Goal: Use online tool/utility: Use online tool/utility

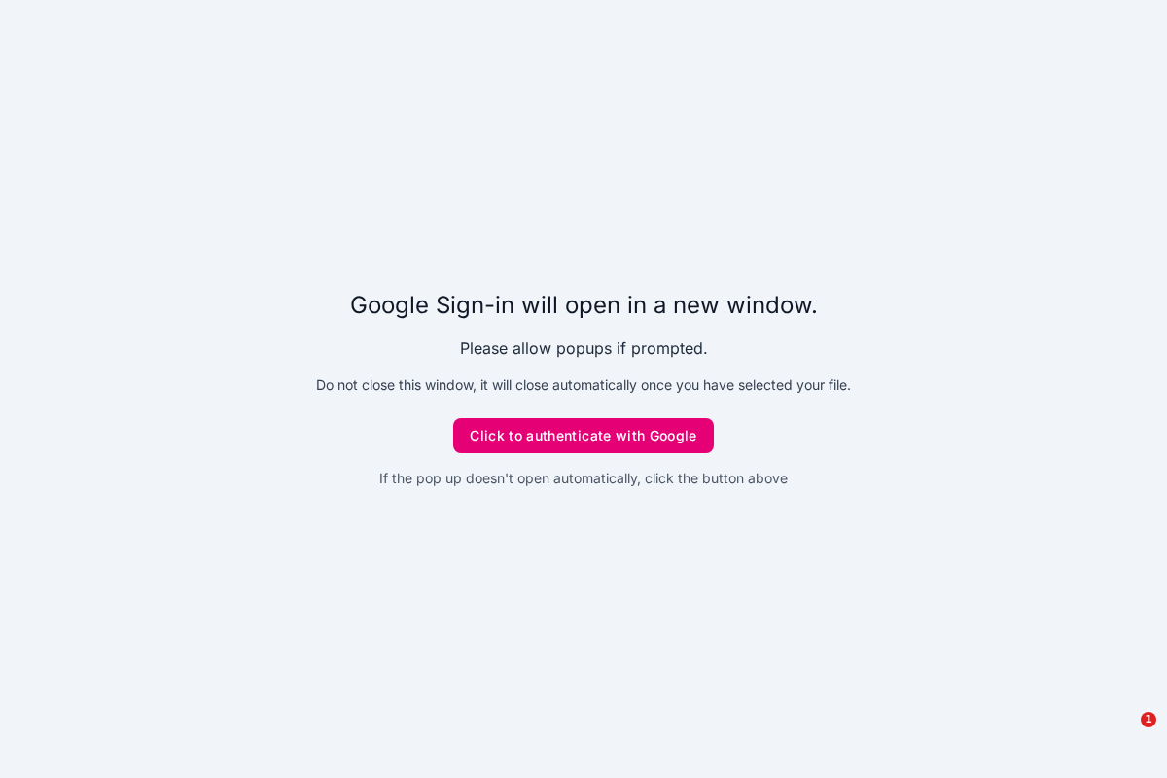
click at [592, 428] on button "Click to authenticate with Google" at bounding box center [583, 435] width 261 height 35
